Goal: Task Accomplishment & Management: Manage account settings

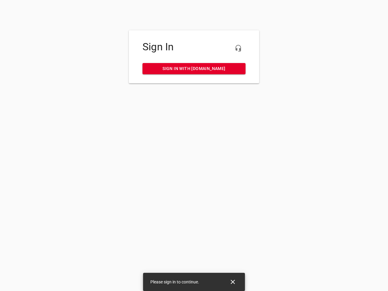
click at [238, 48] on icon "button" at bounding box center [238, 48] width 7 height 7
click at [233, 282] on icon "Close" at bounding box center [233, 282] width 4 height 4
